Goal: Find contact information: Obtain details needed to contact an individual or organization

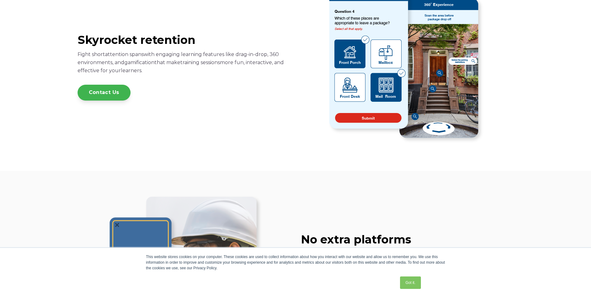
scroll to position [592, 0]
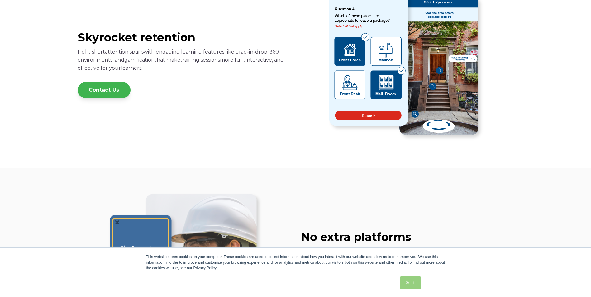
click at [409, 281] on link "Got it." at bounding box center [410, 283] width 21 height 12
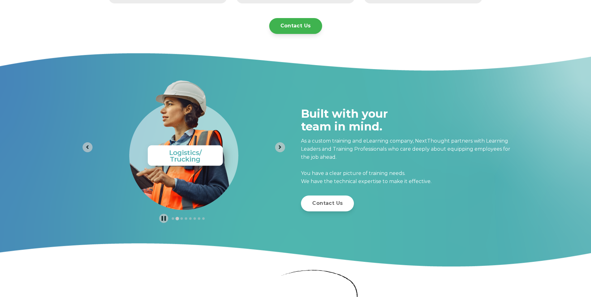
scroll to position [1762, 0]
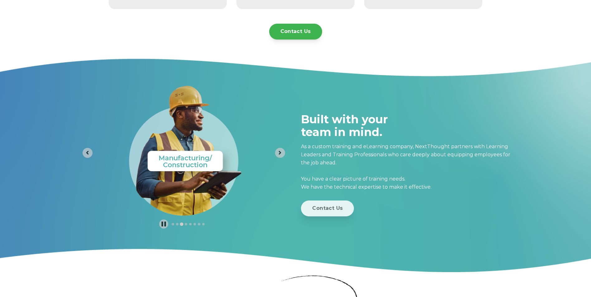
click at [333, 211] on link "Contact Us" at bounding box center [327, 209] width 53 height 16
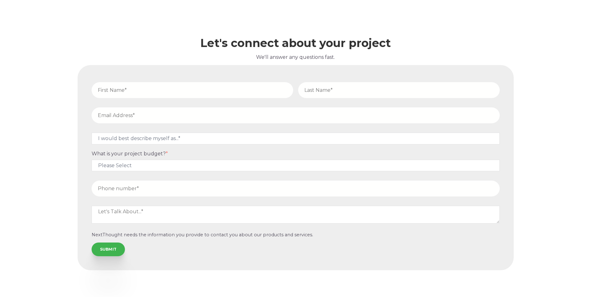
scroll to position [2141, 0]
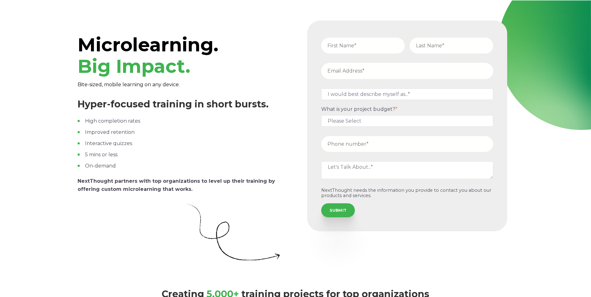
click at [129, 46] on span "Microlearning. Big Impact." at bounding box center [148, 55] width 141 height 44
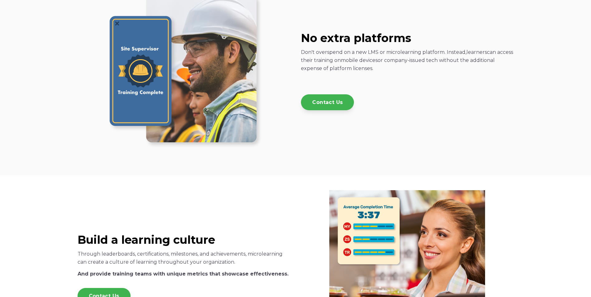
scroll to position [771, 0]
